Goal: Task Accomplishment & Management: Manage account settings

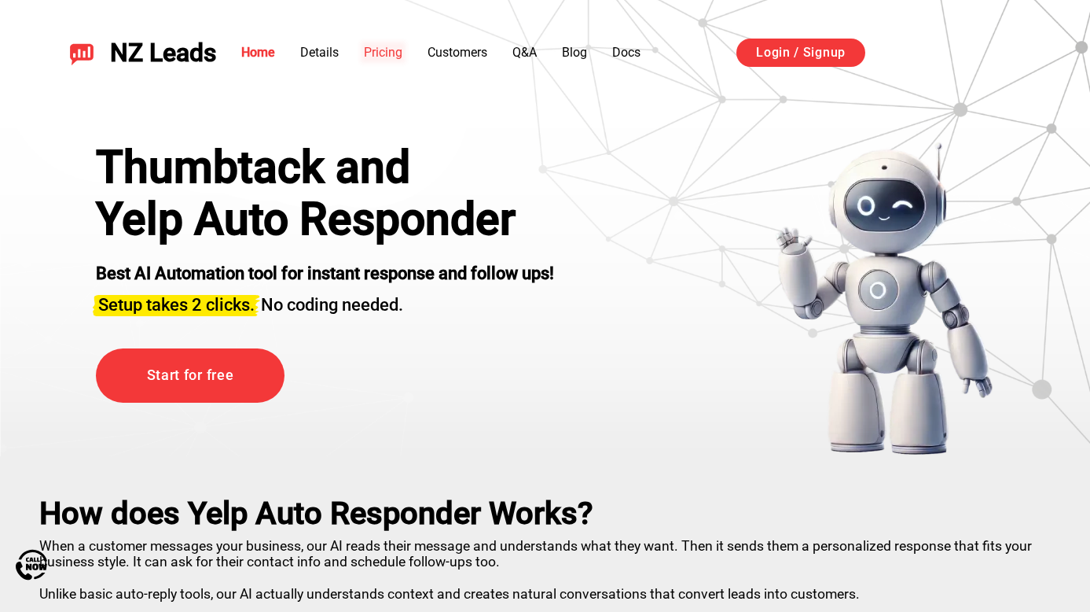
click at [402, 54] on link "Pricing" at bounding box center [383, 52] width 39 height 15
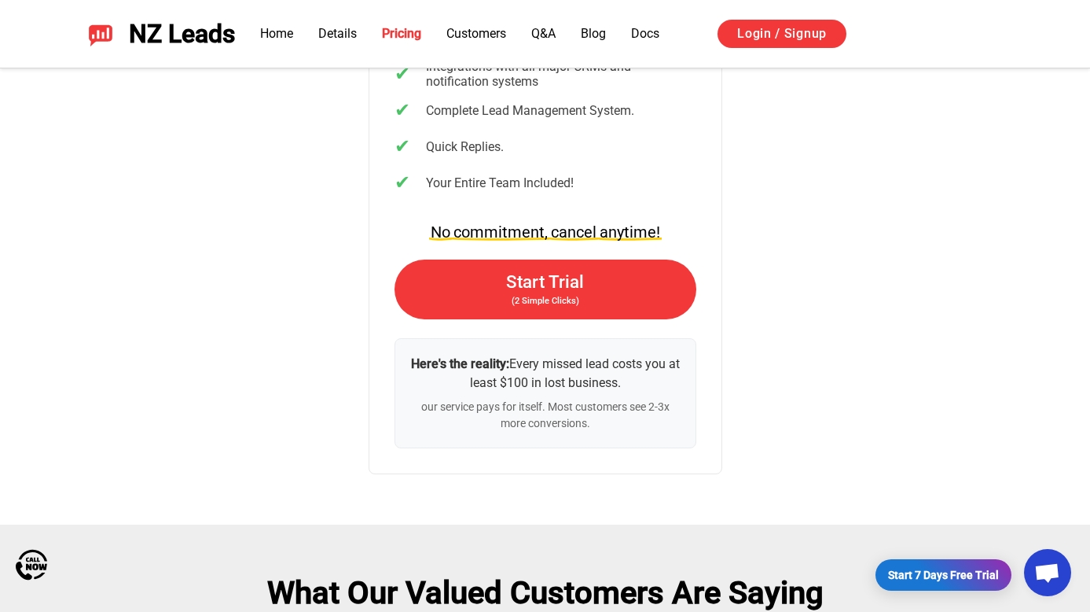
scroll to position [3399, 0]
click at [786, 39] on link "Login / Signup" at bounding box center [782, 34] width 129 height 28
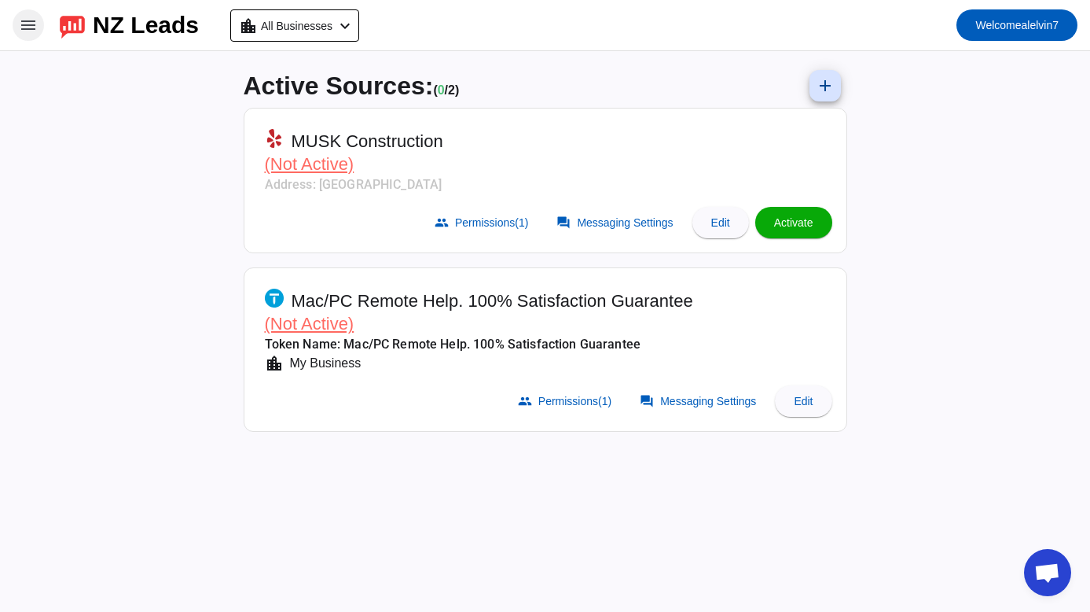
click at [26, 26] on mat-icon "menu" at bounding box center [28, 25] width 19 height 19
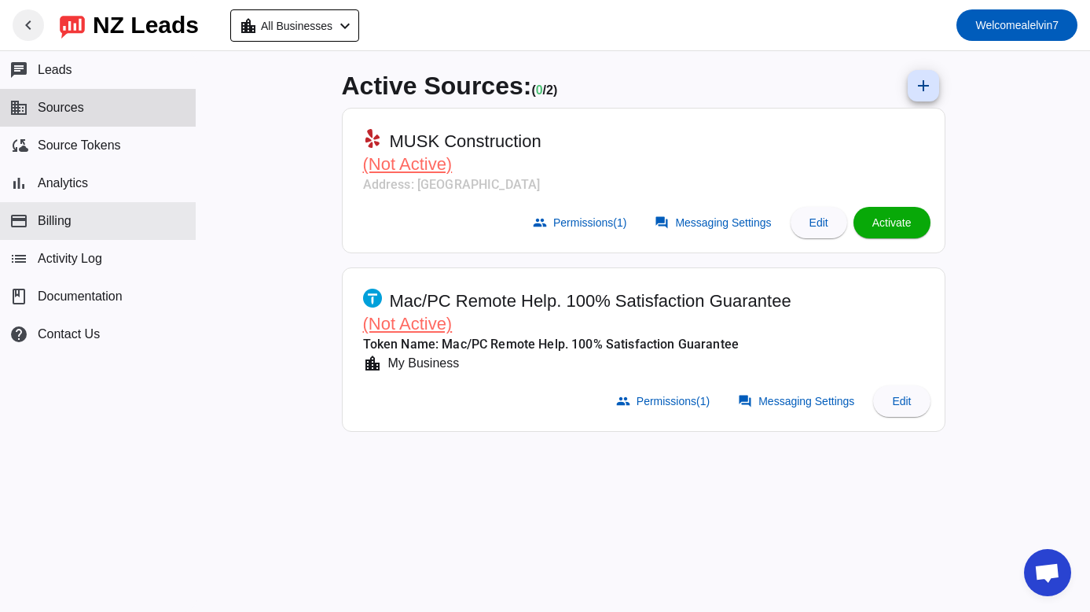
click at [108, 231] on button "payment Billing" at bounding box center [98, 221] width 196 height 38
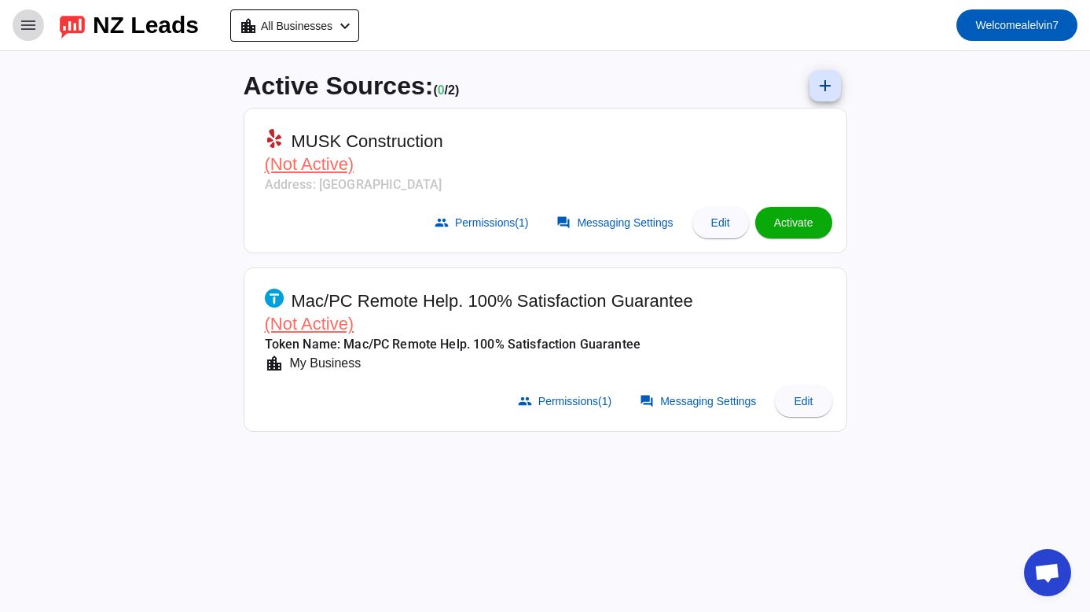
click at [30, 20] on mat-icon "menu" at bounding box center [28, 25] width 19 height 19
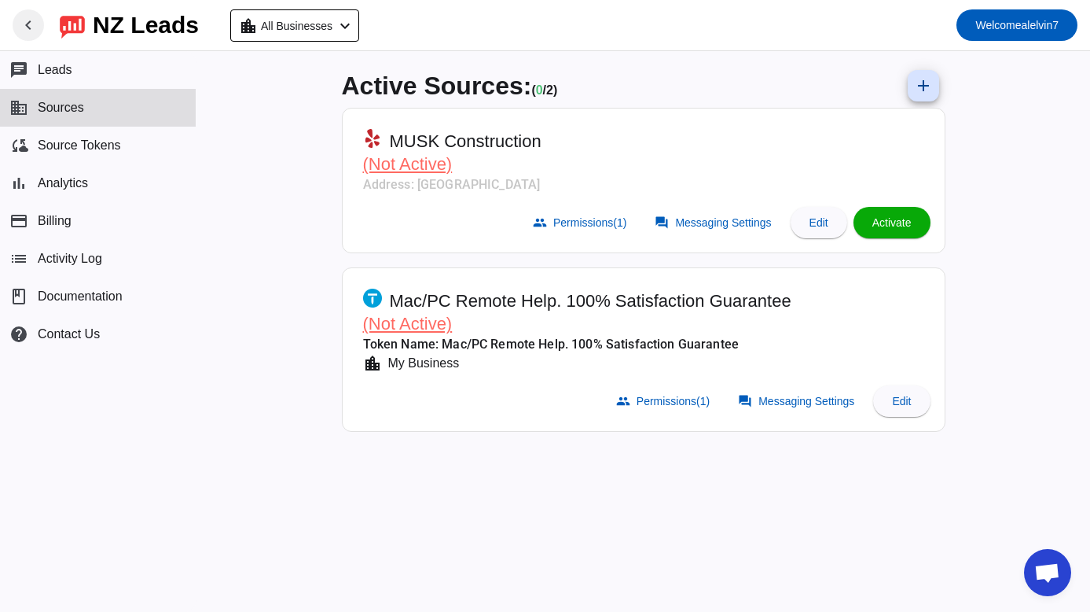
click at [1015, 273] on div "Active Sources: ( 0 / 2) add MUSK Construction (Not Active) Address: [GEOGRAPHI…" at bounding box center [644, 331] width 894 height 560
drag, startPoint x: 343, startPoint y: 90, endPoint x: 698, endPoint y: 90, distance: 355.3
click at [698, 90] on div "Active Sources: ( 0 / 2) add" at bounding box center [644, 86] width 604 height 44
drag, startPoint x: 698, startPoint y: 90, endPoint x: 288, endPoint y: 81, distance: 410.4
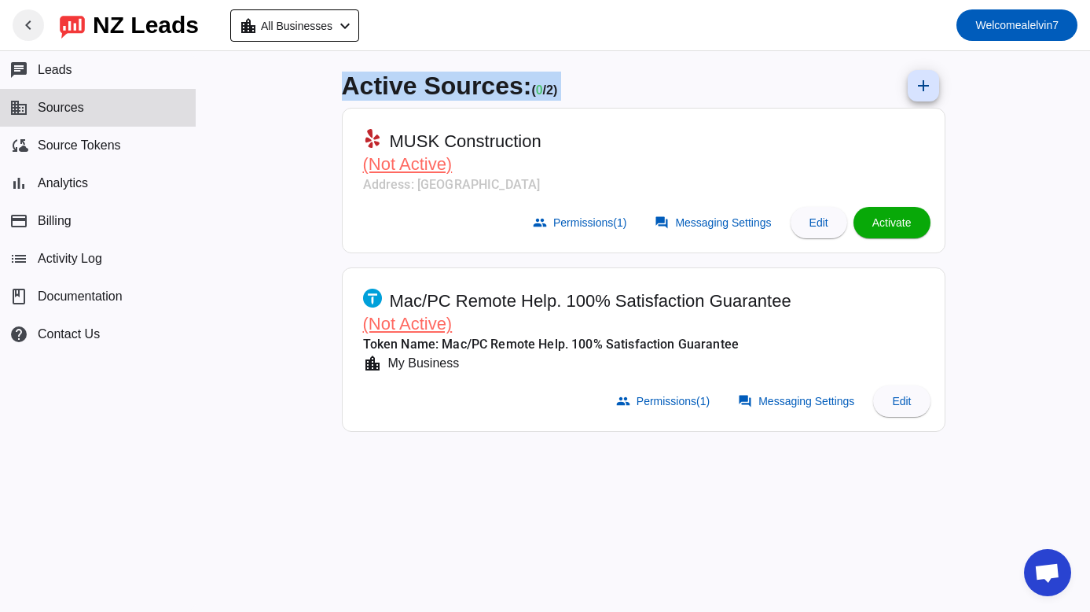
click at [288, 81] on div "Active Sources: ( 0 / 2) add MUSK Construction (Not Active) Address: [GEOGRAPHI…" at bounding box center [644, 331] width 894 height 560
drag, startPoint x: 288, startPoint y: 81, endPoint x: 601, endPoint y: 83, distance: 313.6
click at [601, 82] on div "Active Sources: ( 0 / 2) add MUSK Construction (Not Active) Address: [GEOGRAPHI…" at bounding box center [644, 331] width 894 height 560
click at [601, 83] on div "Active Sources: ( 0 / 2) add" at bounding box center [644, 86] width 604 height 44
